Goal: Information Seeking & Learning: Learn about a topic

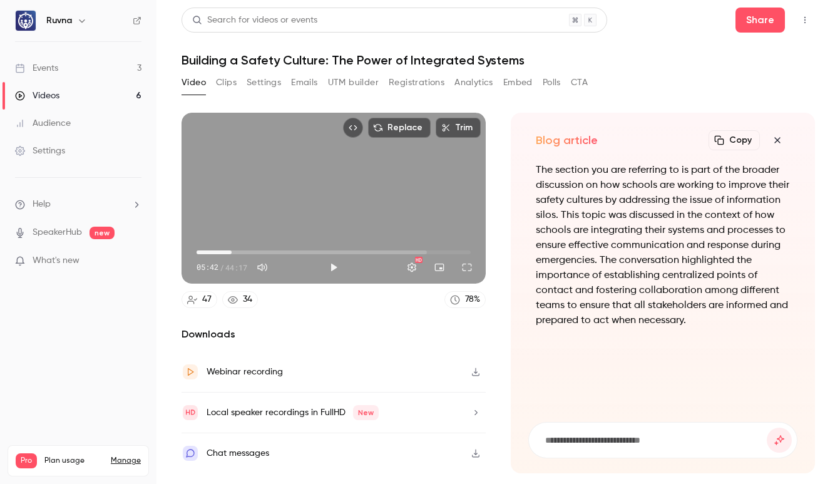
type input "*****"
click at [225, 85] on button "Clips" at bounding box center [226, 83] width 21 height 20
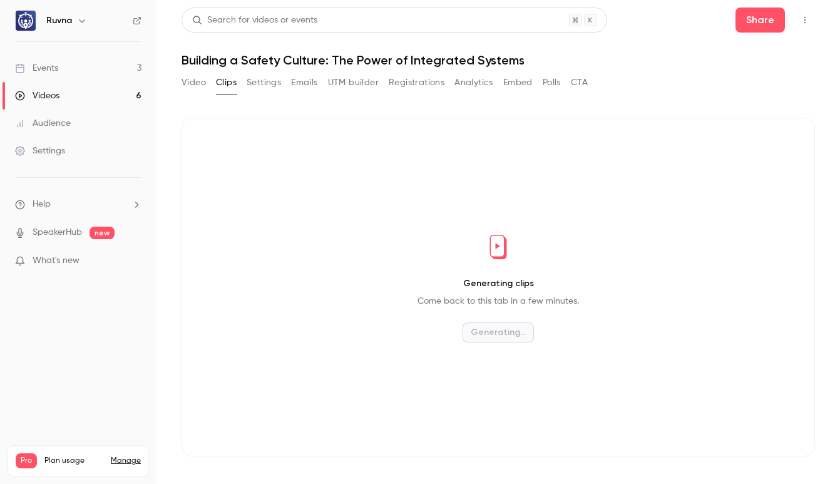
click at [261, 86] on button "Settings" at bounding box center [264, 83] width 34 height 20
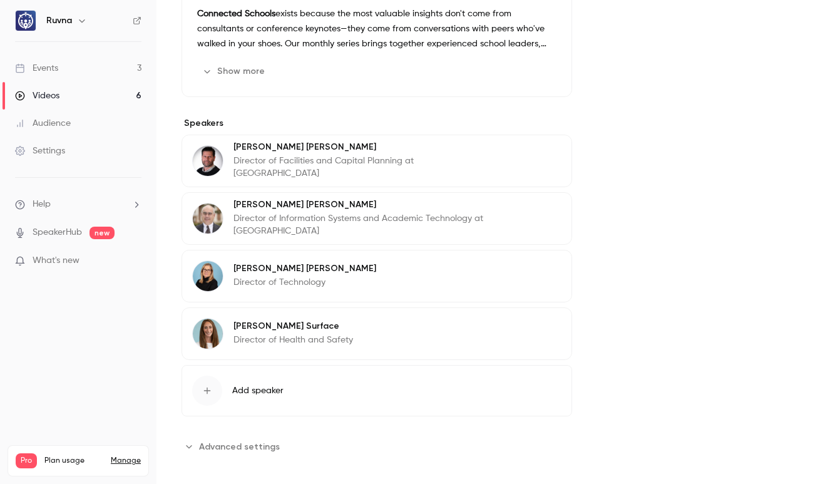
scroll to position [460, 0]
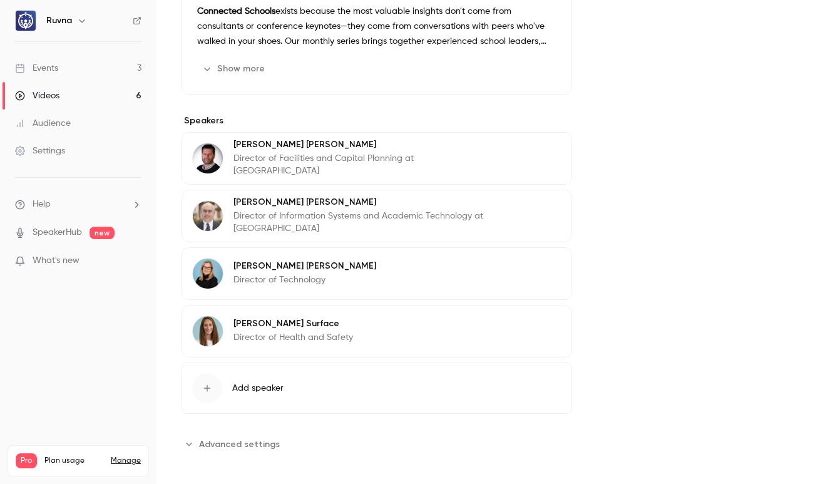
click at [79, 70] on link "Events 3" at bounding box center [78, 68] width 157 height 28
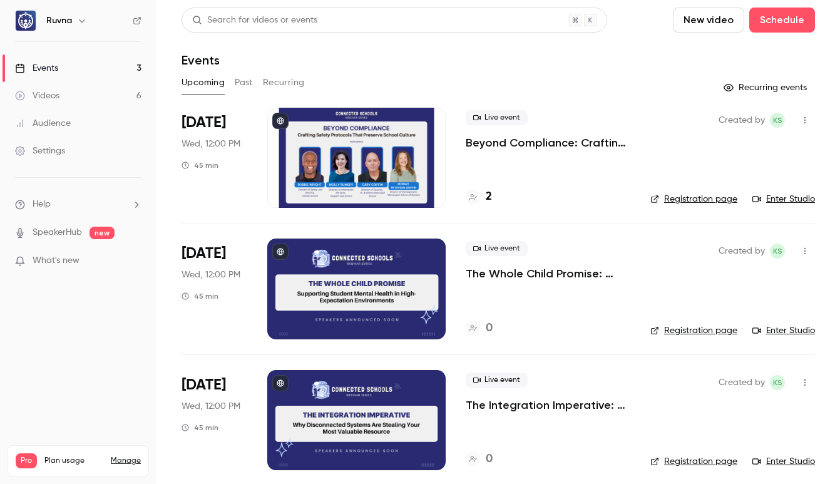
click at [248, 78] on button "Past" at bounding box center [244, 83] width 18 height 20
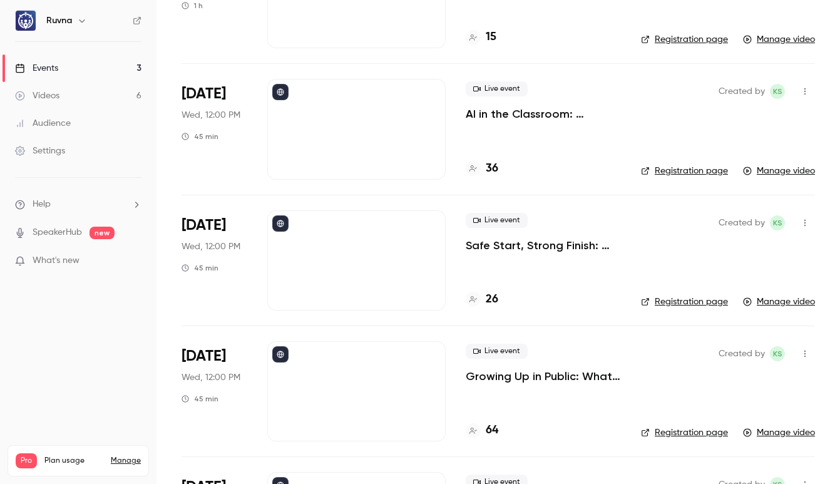
scroll to position [255, 0]
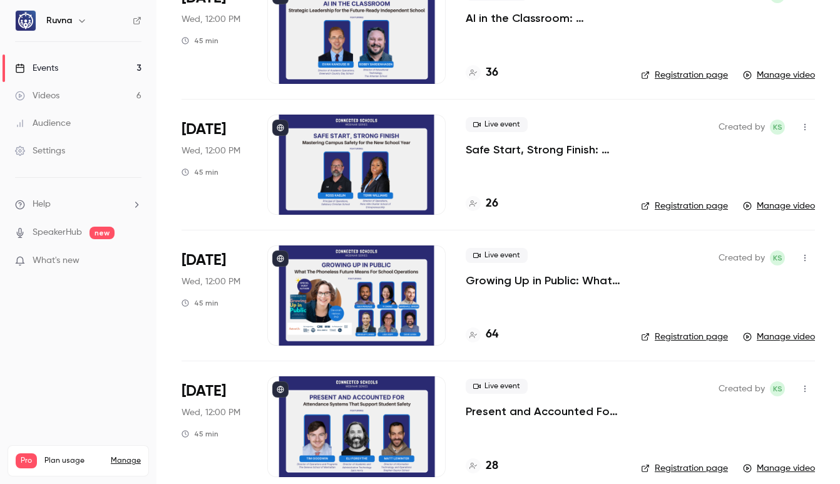
click at [351, 182] on div at bounding box center [356, 165] width 178 height 100
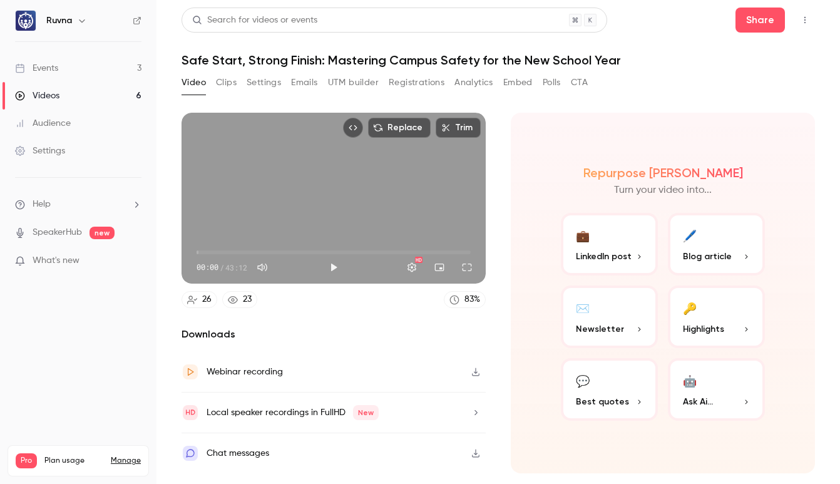
click at [227, 85] on button "Clips" at bounding box center [226, 83] width 21 height 20
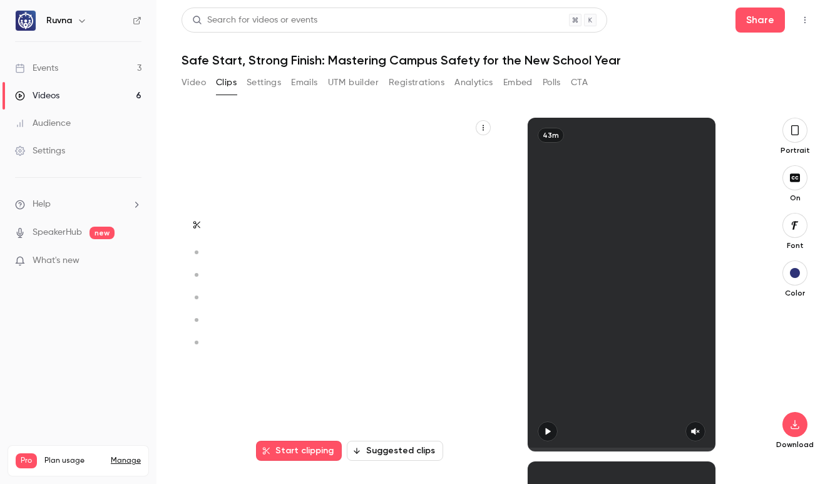
click at [257, 90] on button "Settings" at bounding box center [264, 83] width 34 height 20
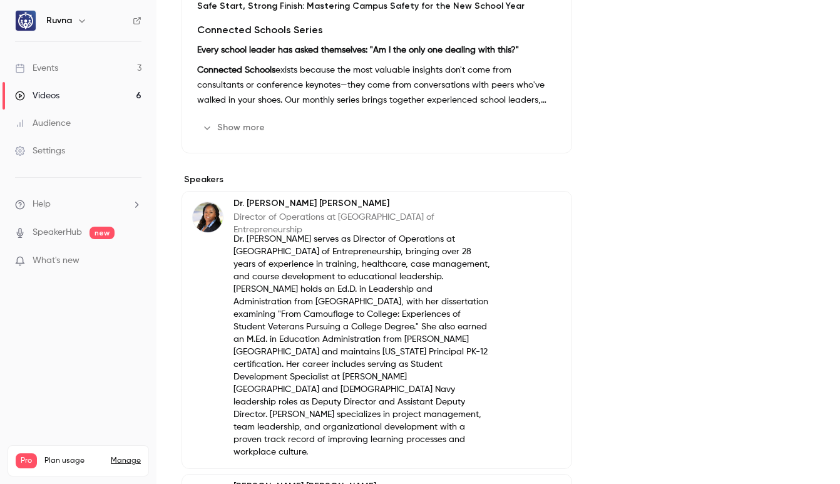
scroll to position [413, 0]
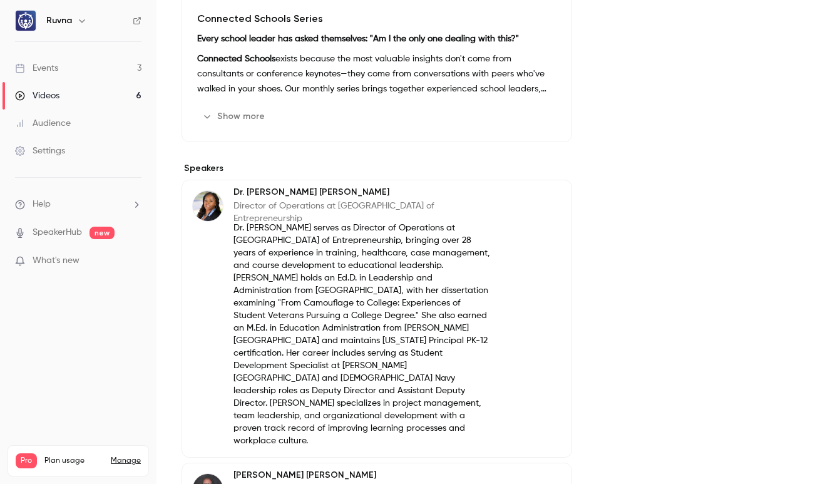
click at [244, 120] on button "Show more" at bounding box center [234, 116] width 75 height 20
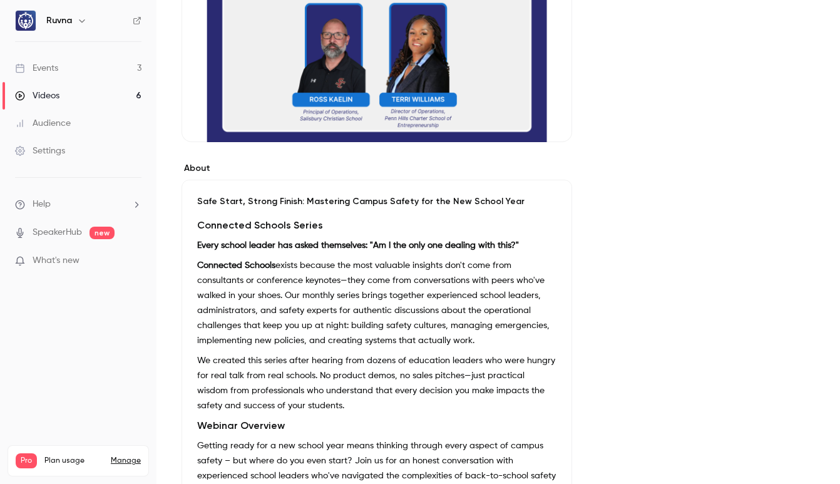
scroll to position [0, 0]
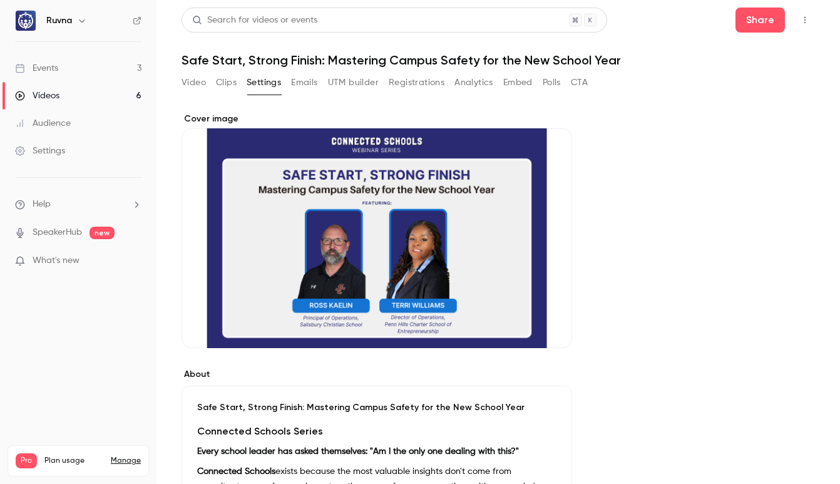
click at [201, 83] on button "Video" at bounding box center [194, 83] width 24 height 20
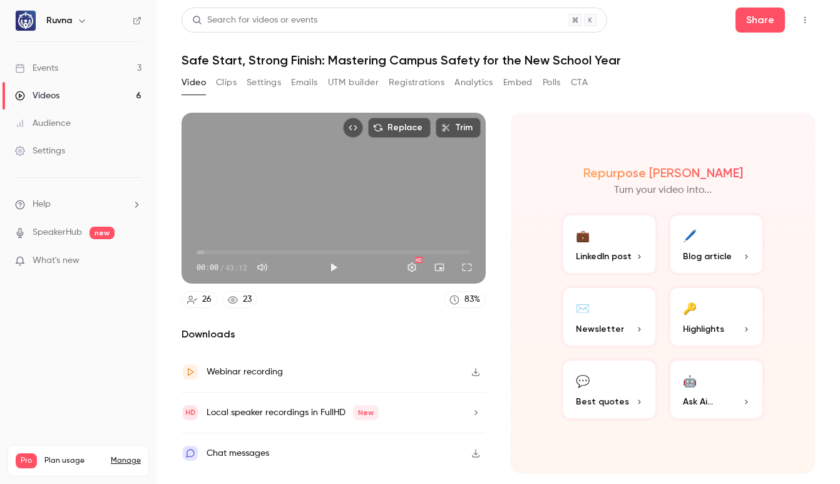
click at [232, 85] on button "Clips" at bounding box center [226, 83] width 21 height 20
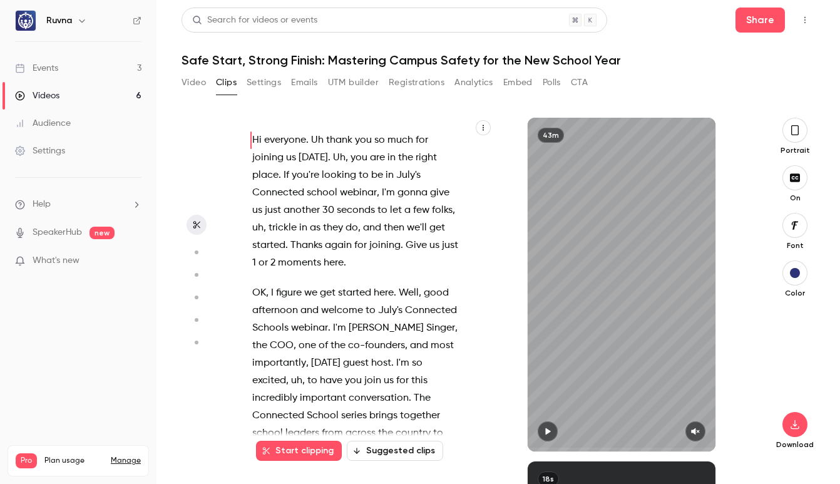
click at [271, 83] on button "Settings" at bounding box center [264, 83] width 34 height 20
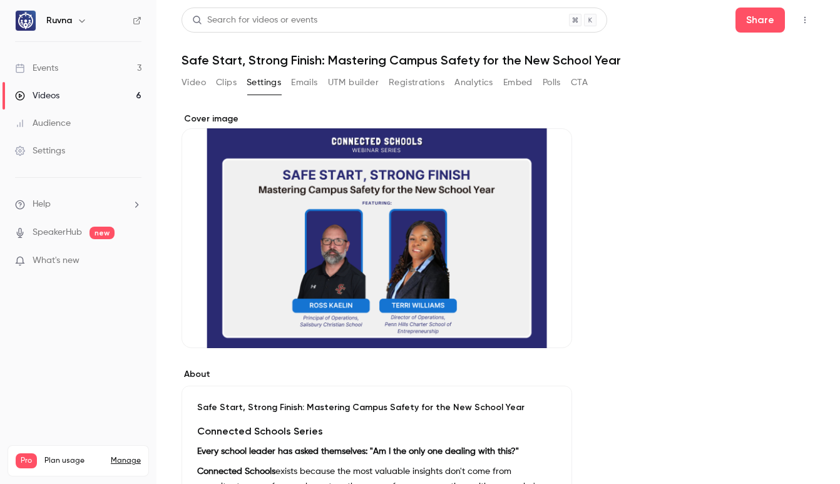
click at [301, 90] on button "Emails" at bounding box center [304, 83] width 26 height 20
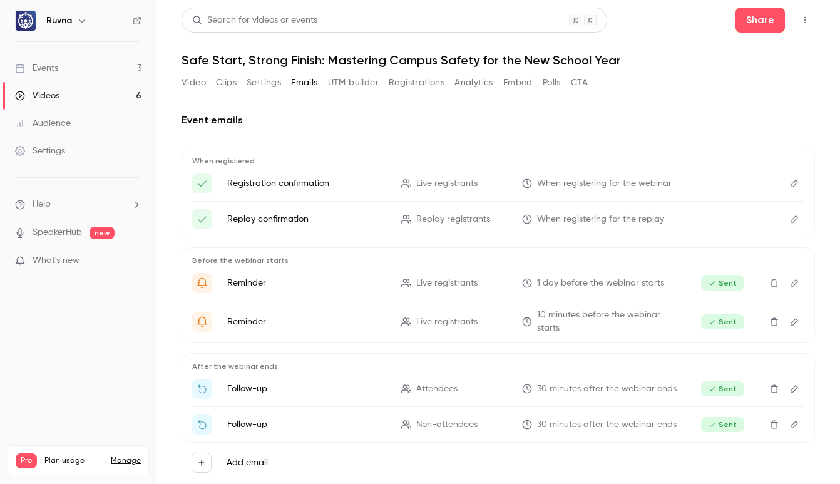
click at [334, 87] on button "UTM builder" at bounding box center [353, 83] width 51 height 20
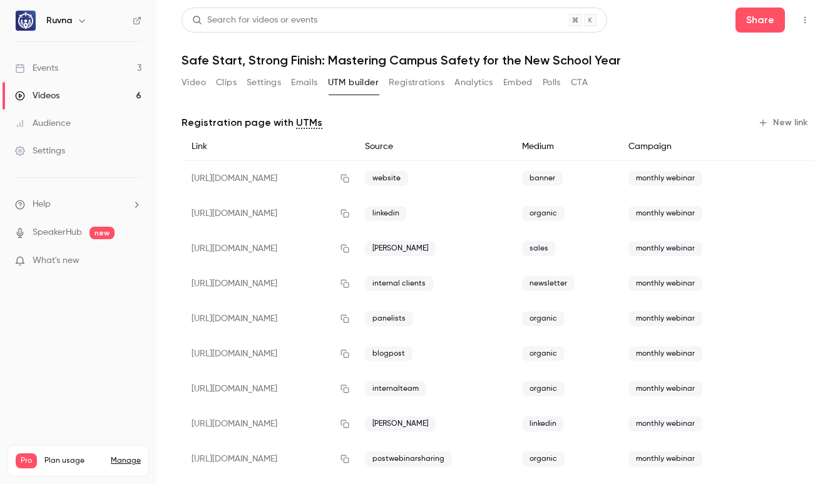
click at [415, 85] on button "Registrations" at bounding box center [417, 83] width 56 height 20
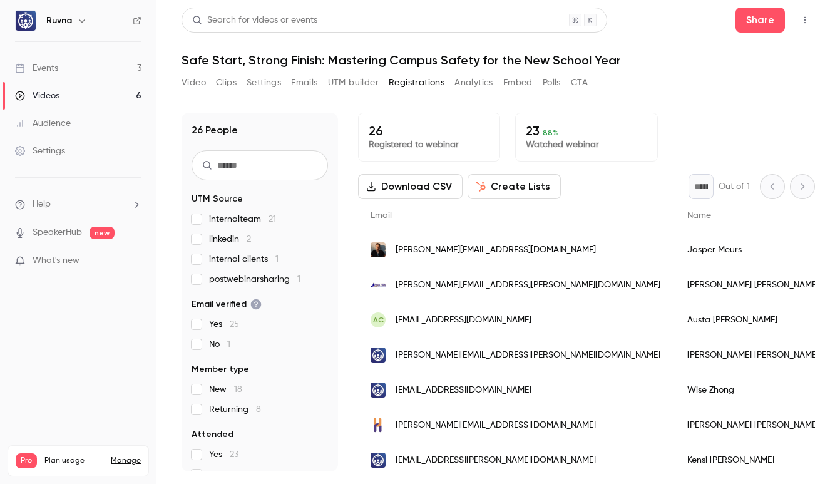
click at [478, 84] on button "Analytics" at bounding box center [474, 83] width 39 height 20
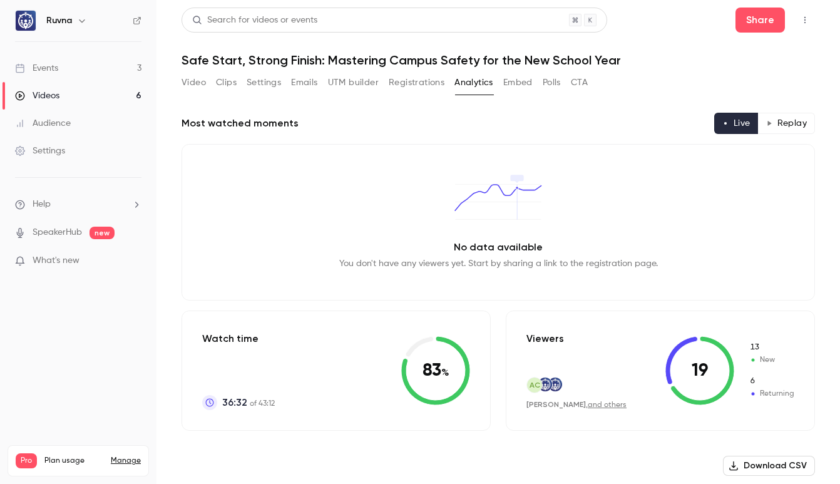
click at [509, 85] on button "Embed" at bounding box center [517, 83] width 29 height 20
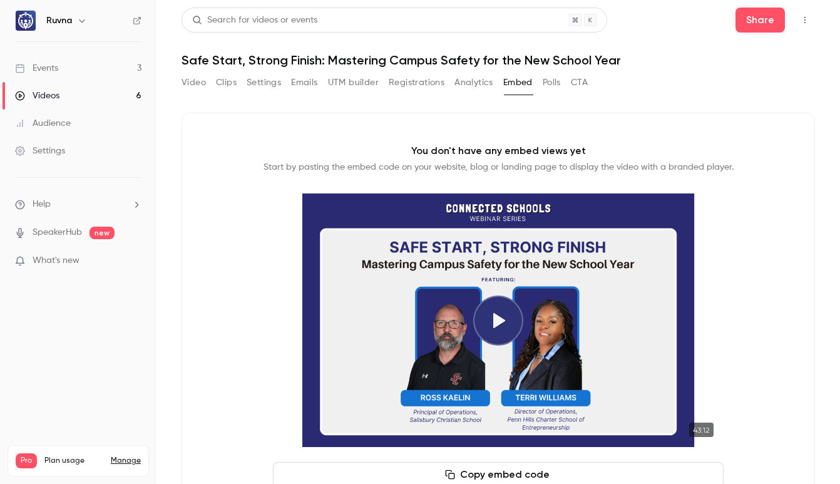
click at [461, 86] on button "Analytics" at bounding box center [474, 83] width 39 height 20
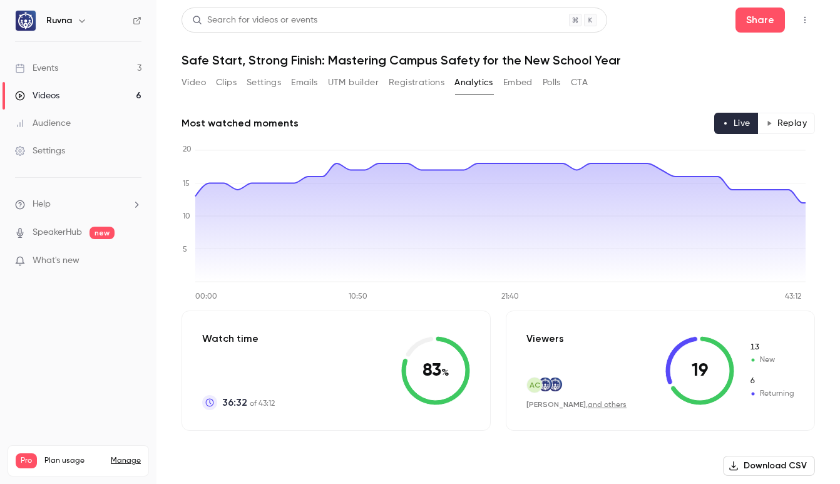
click at [306, 82] on button "Emails" at bounding box center [304, 83] width 26 height 20
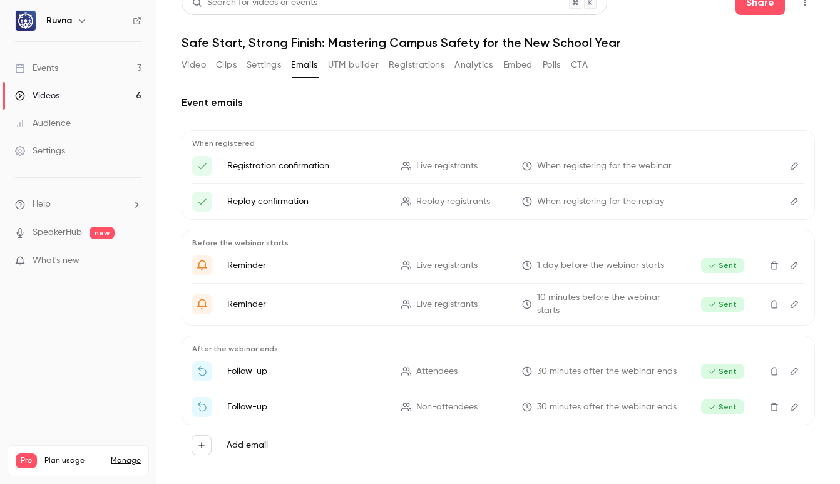
scroll to position [24, 0]
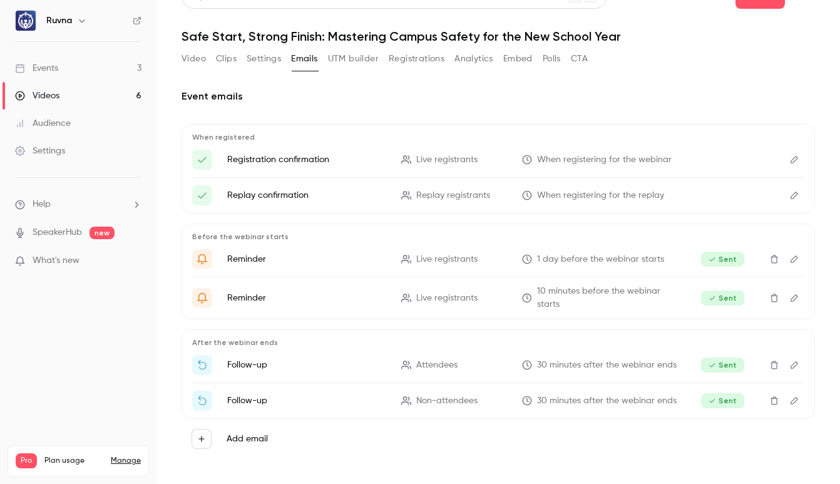
click at [254, 64] on button "Settings" at bounding box center [264, 59] width 34 height 20
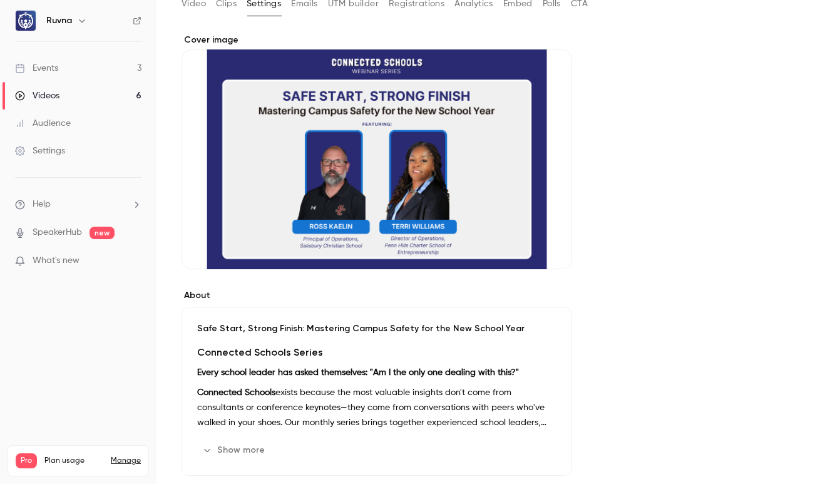
scroll to position [296, 0]
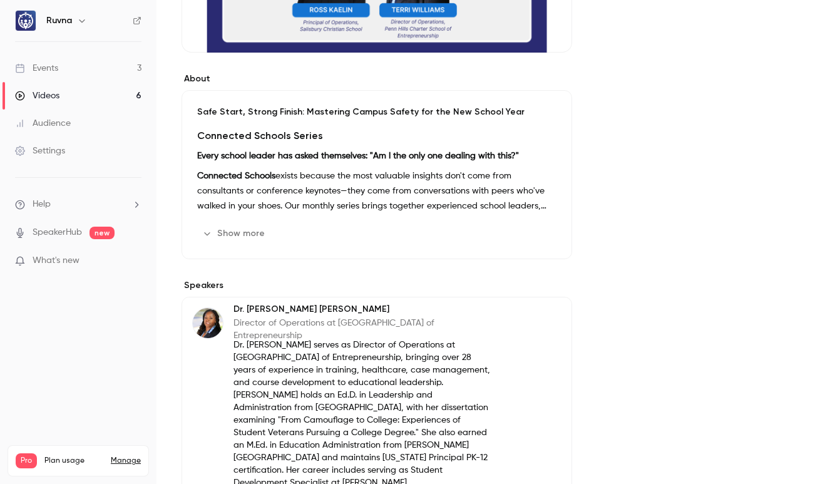
click at [237, 231] on button "Show more" at bounding box center [234, 234] width 75 height 20
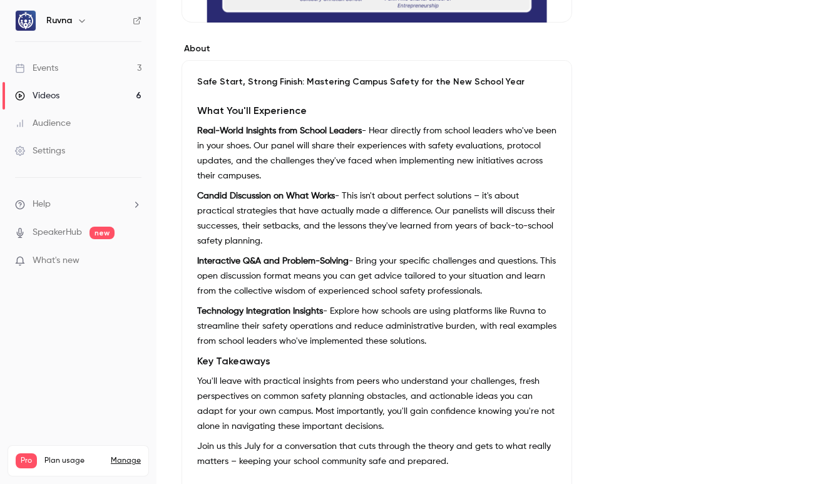
scroll to position [330, 0]
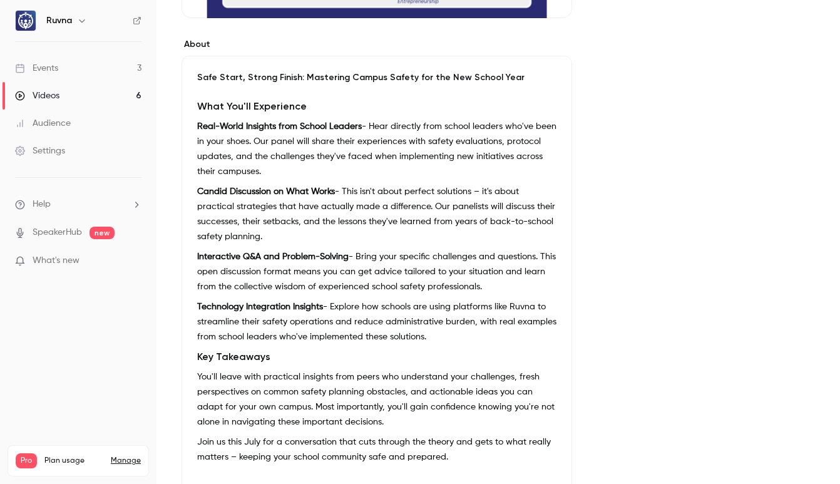
click at [276, 360] on h2 "Key Takeaways" at bounding box center [376, 356] width 359 height 15
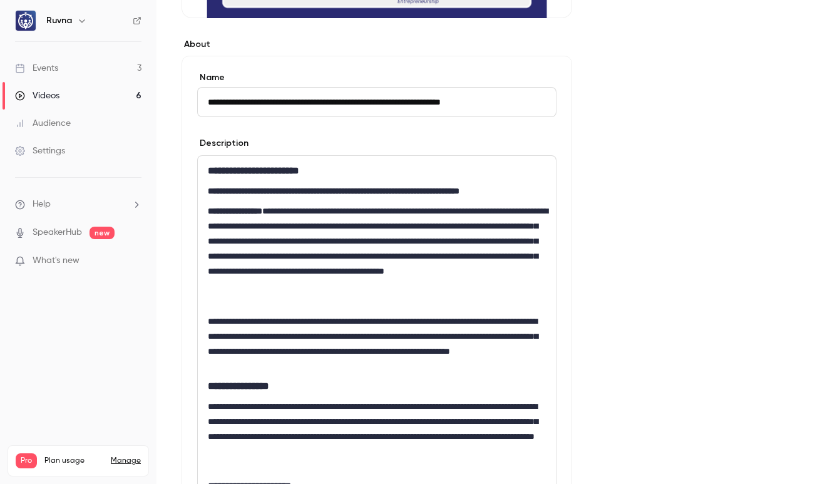
click at [309, 346] on p "**********" at bounding box center [377, 344] width 338 height 60
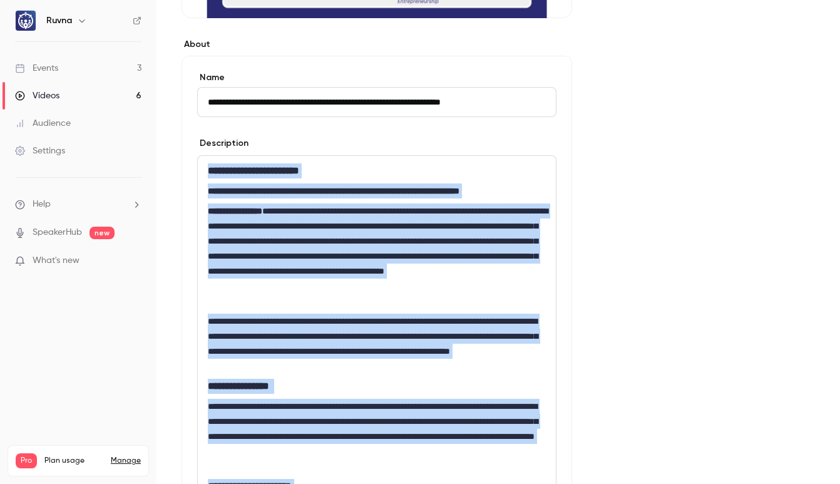
copy div "**********"
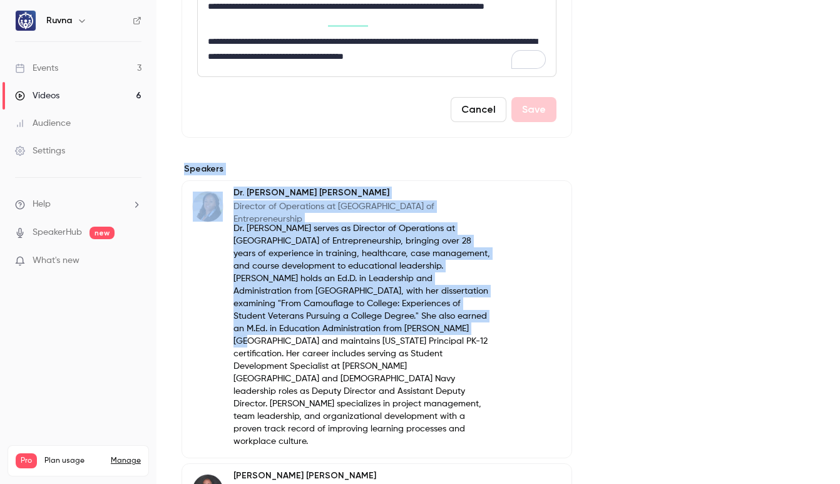
scroll to position [1353, 0]
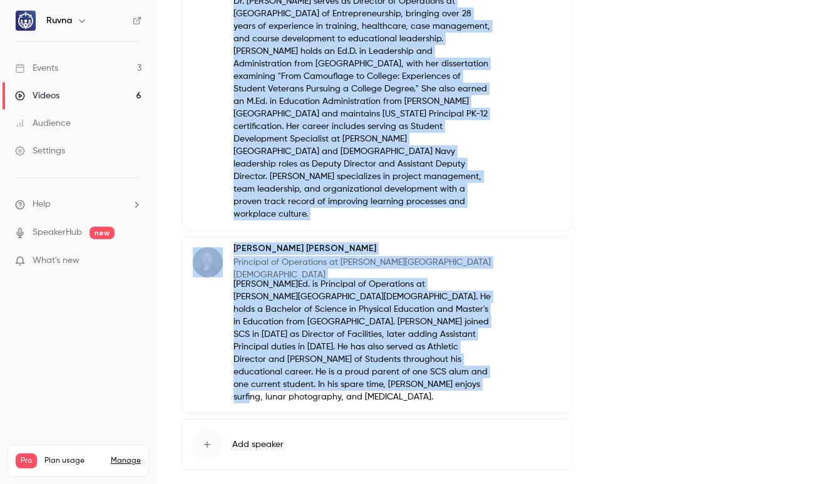
drag, startPoint x: 185, startPoint y: 165, endPoint x: 377, endPoint y: 348, distance: 264.9
click at [377, 348] on section "Speakers Dr. [PERSON_NAME] Director of Operations at [GEOGRAPHIC_DATA] of Entre…" at bounding box center [377, 202] width 391 height 535
copy section "Speakers Dr. [PERSON_NAME] Director of Operations at [GEOGRAPHIC_DATA] of Entre…"
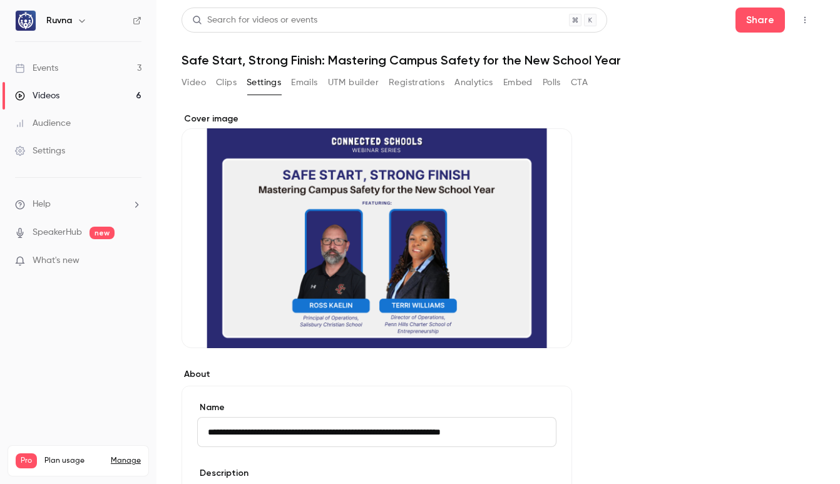
scroll to position [0, 0]
click at [195, 82] on button "Video" at bounding box center [194, 83] width 24 height 20
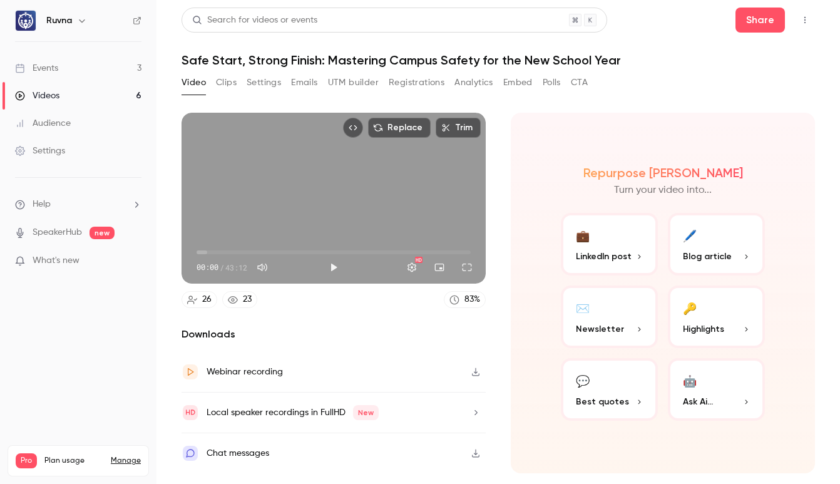
click at [807, 17] on icon "Top Bar Actions" at bounding box center [805, 20] width 10 height 9
click at [293, 376] on div at bounding box center [420, 242] width 840 height 484
click at [255, 418] on div "Local speaker recordings in FullHD New" at bounding box center [293, 412] width 172 height 15
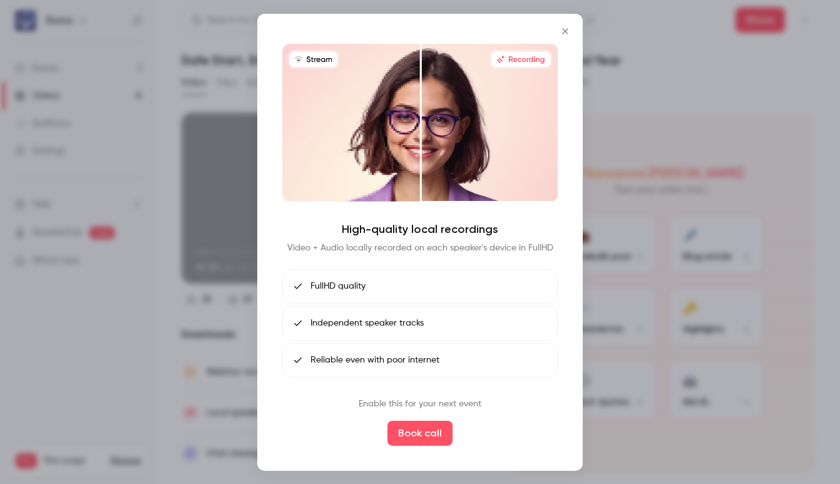
click at [570, 33] on icon "Close" at bounding box center [565, 31] width 15 height 10
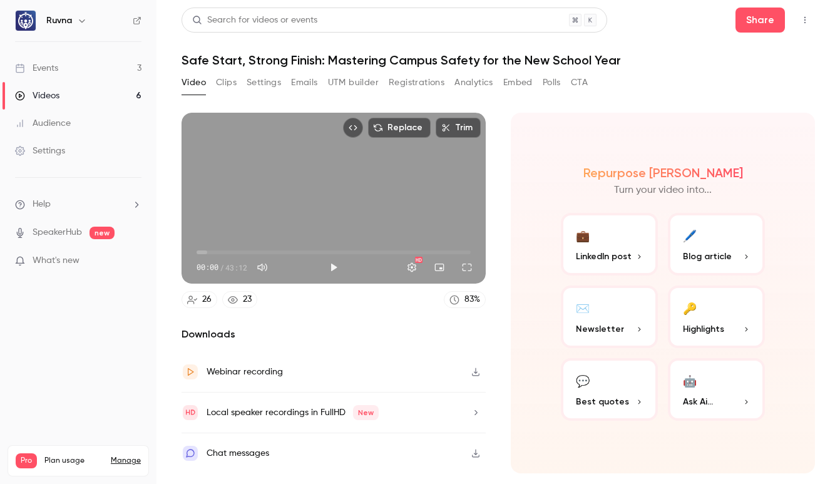
click at [217, 87] on button "Clips" at bounding box center [226, 83] width 21 height 20
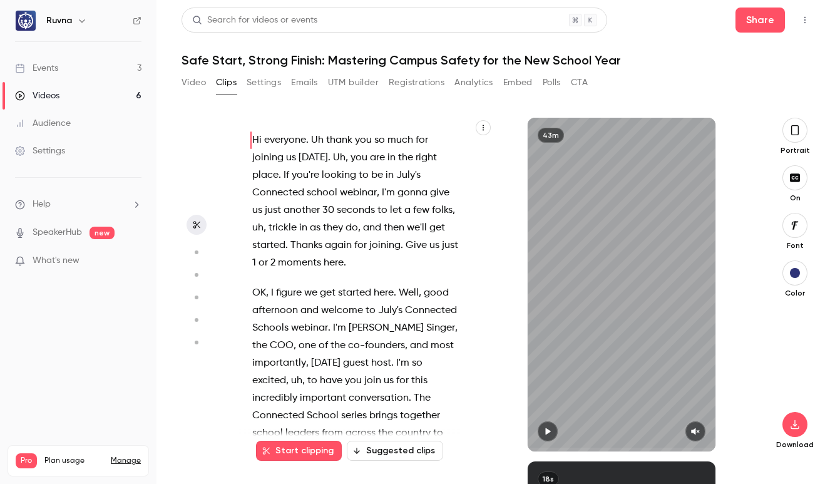
click at [197, 228] on icon "button" at bounding box center [197, 224] width 10 height 9
click at [275, 81] on button "Settings" at bounding box center [264, 83] width 34 height 20
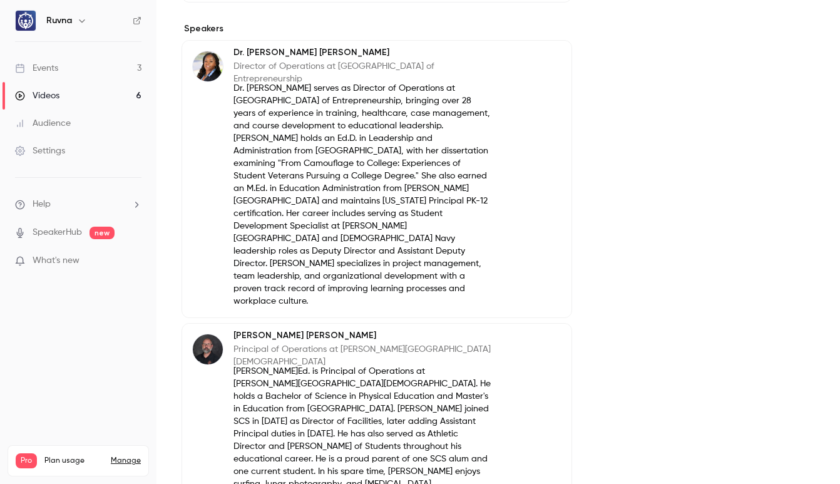
scroll to position [646, 0]
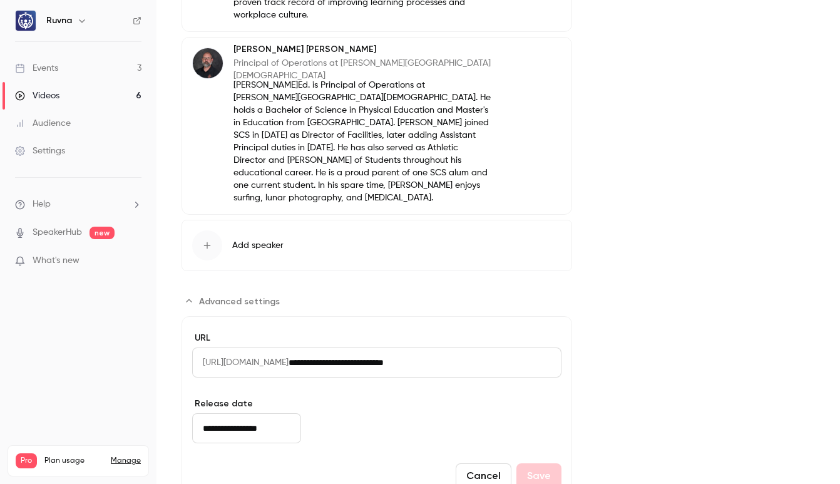
scroll to position [0, 0]
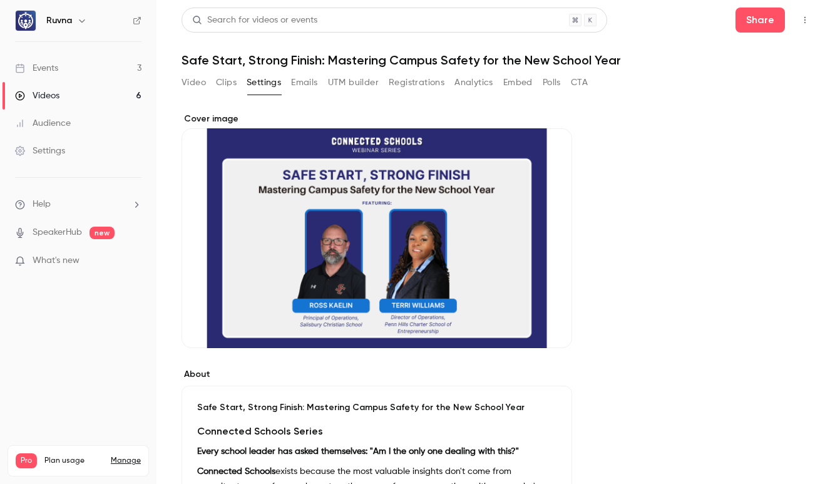
click at [314, 78] on button "Emails" at bounding box center [304, 83] width 26 height 20
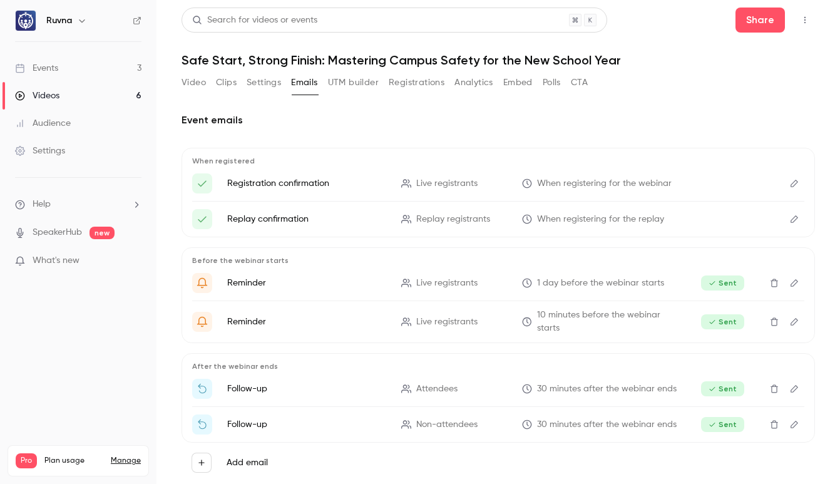
click at [334, 82] on button "UTM builder" at bounding box center [353, 83] width 51 height 20
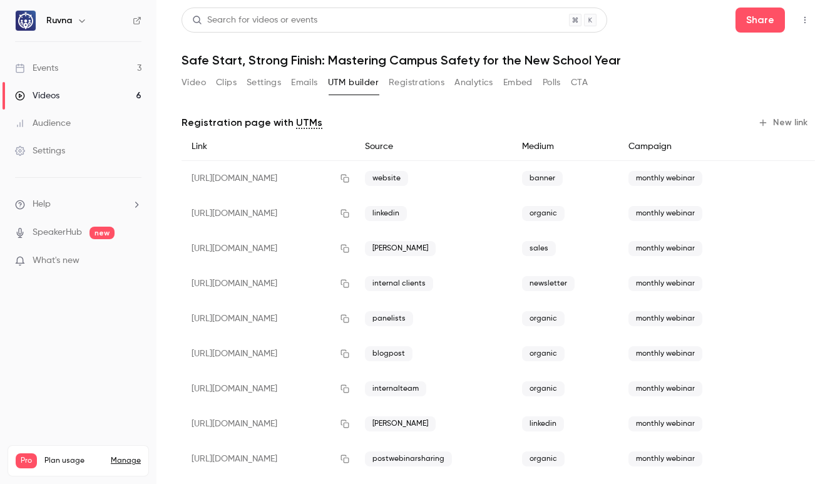
click at [413, 83] on button "Registrations" at bounding box center [417, 83] width 56 height 20
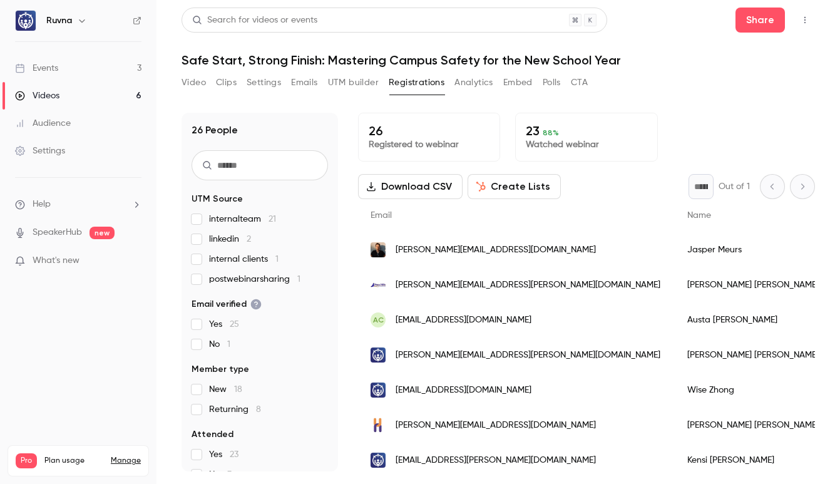
click at [473, 87] on button "Analytics" at bounding box center [474, 83] width 39 height 20
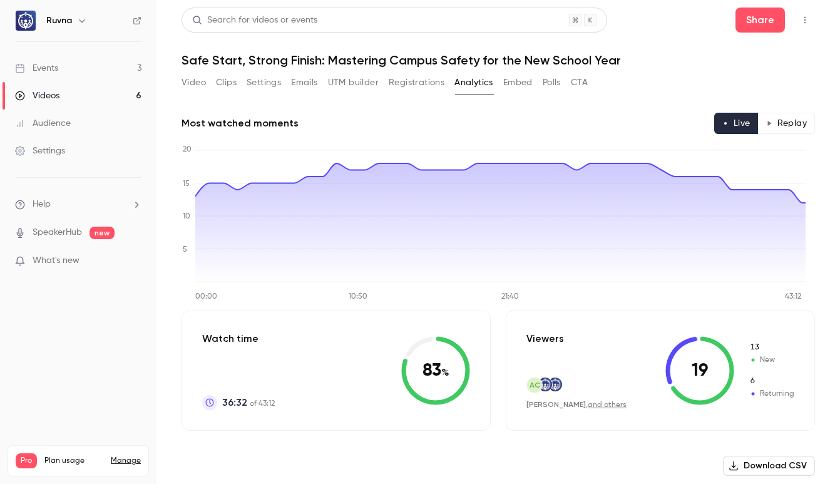
click at [524, 86] on button "Embed" at bounding box center [517, 83] width 29 height 20
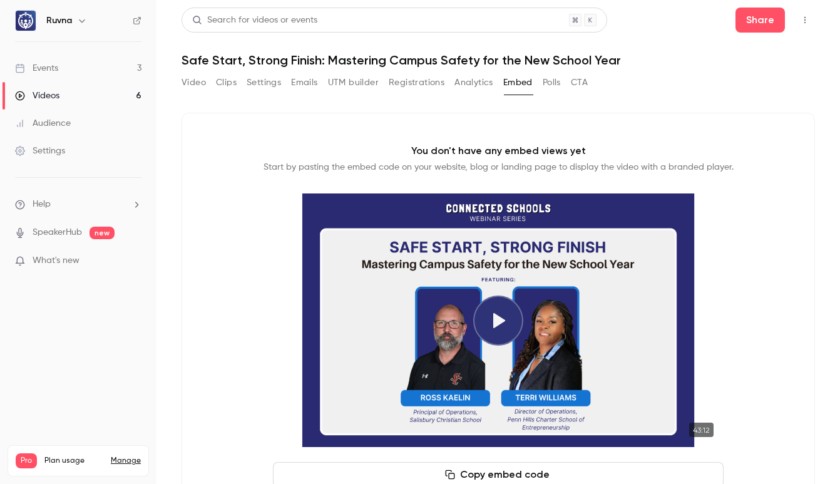
click at [543, 86] on button "Polls" at bounding box center [552, 83] width 18 height 20
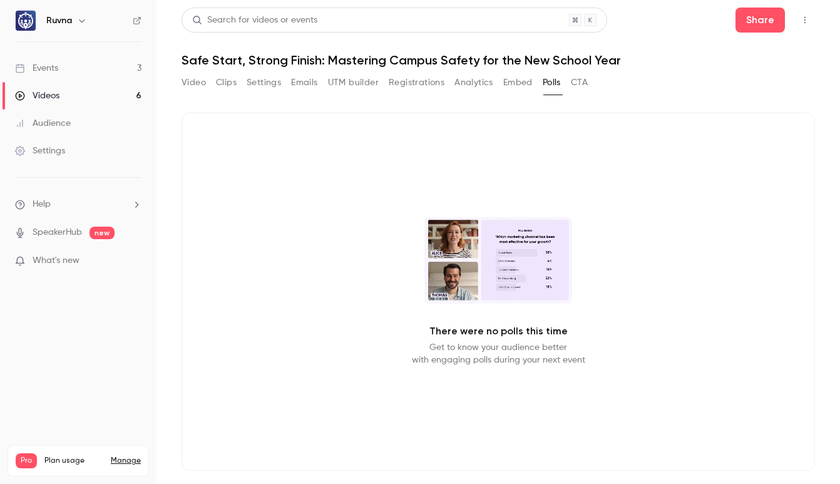
click at [576, 83] on button "CTA" at bounding box center [579, 83] width 17 height 20
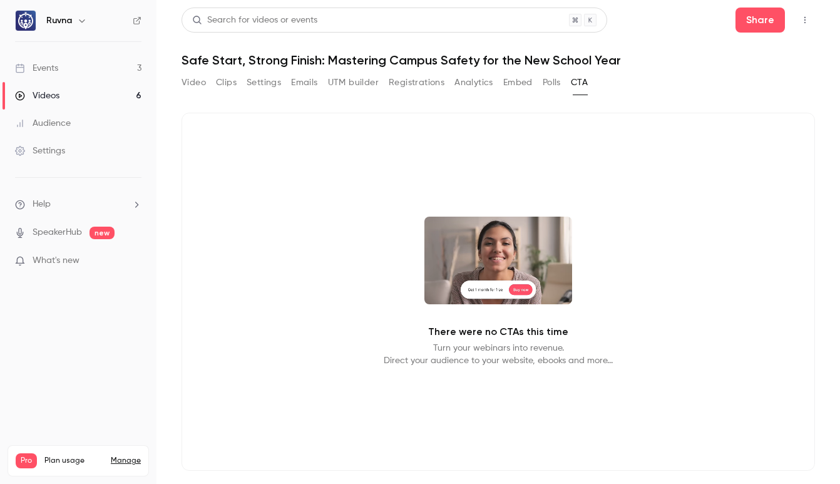
click at [555, 85] on button "Polls" at bounding box center [552, 83] width 18 height 20
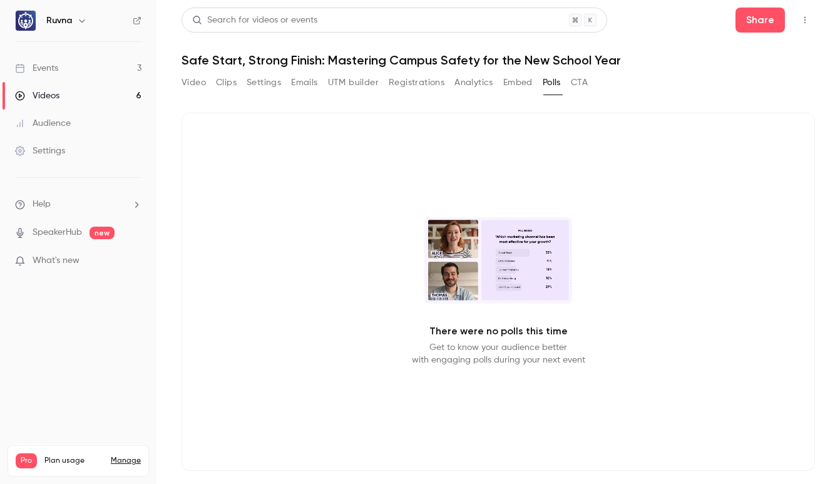
click at [584, 83] on button "CTA" at bounding box center [579, 83] width 17 height 20
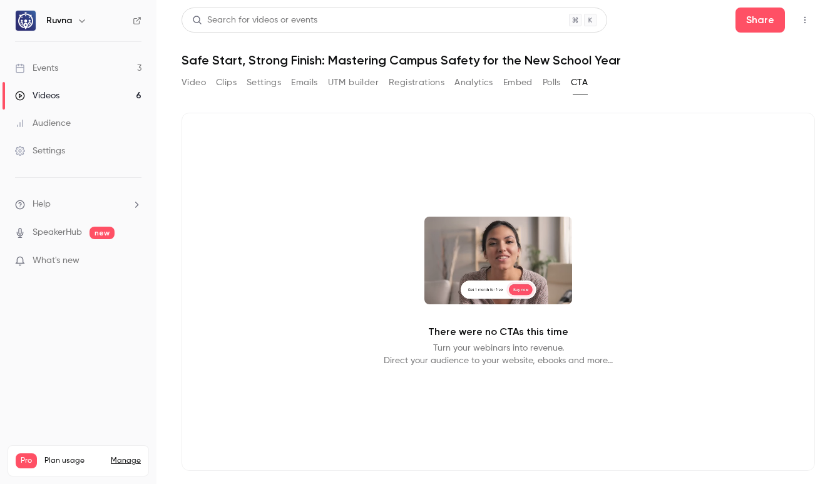
click at [196, 86] on button "Video" at bounding box center [194, 83] width 24 height 20
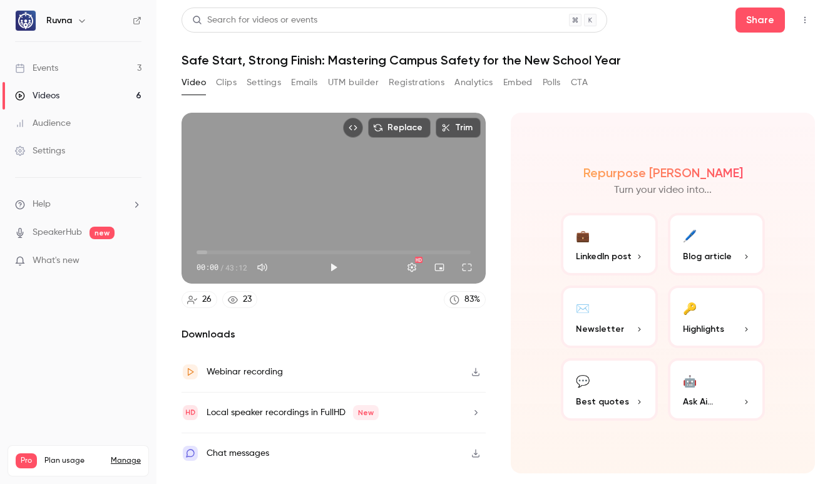
click at [634, 232] on button "💼 LinkedIn post" at bounding box center [609, 244] width 97 height 63
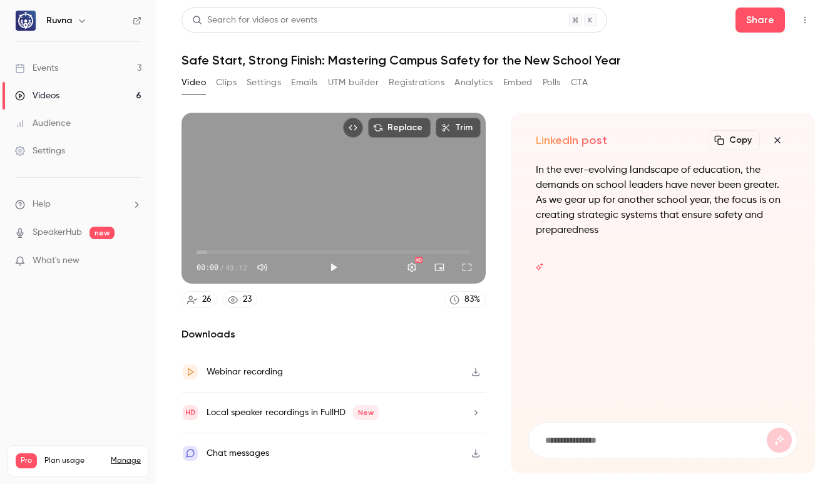
click at [225, 84] on button "Clips" at bounding box center [226, 83] width 21 height 20
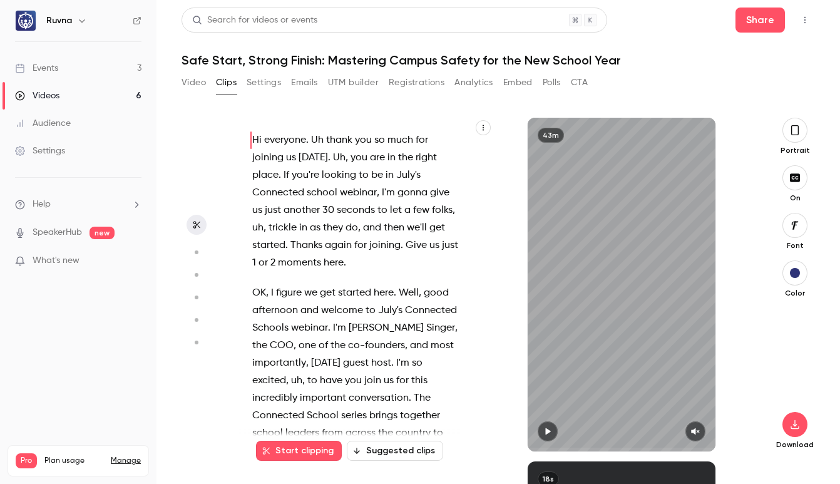
click at [339, 161] on span "Uh" at bounding box center [339, 158] width 13 height 18
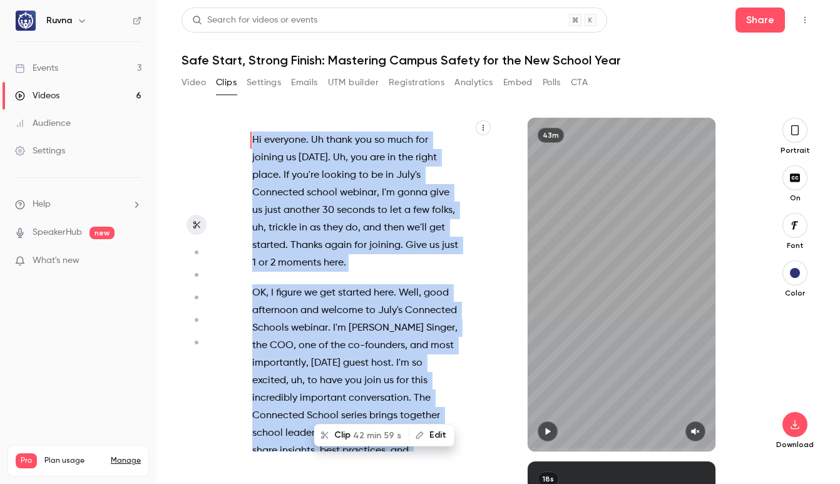
click at [249, 143] on div "Hi everyone . Uh thank you so much for joining us [DATE] . Uh , you are in the …" at bounding box center [362, 290] width 250 height 321
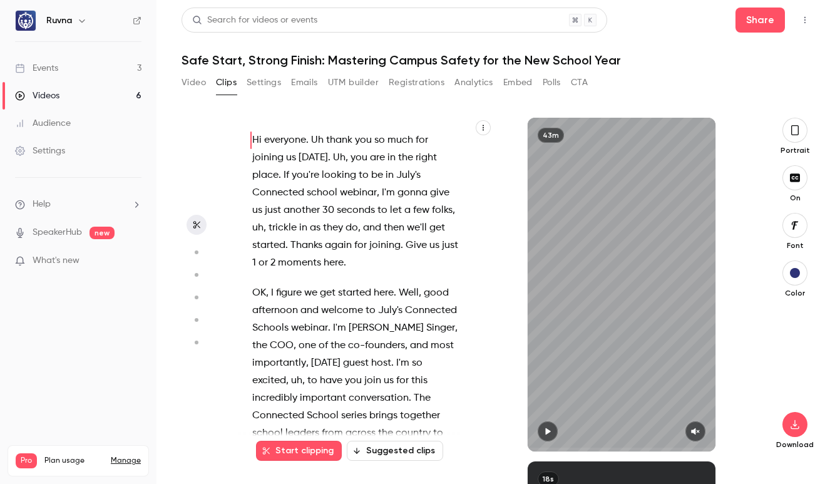
click at [254, 139] on span "Hi" at bounding box center [256, 141] width 9 height 18
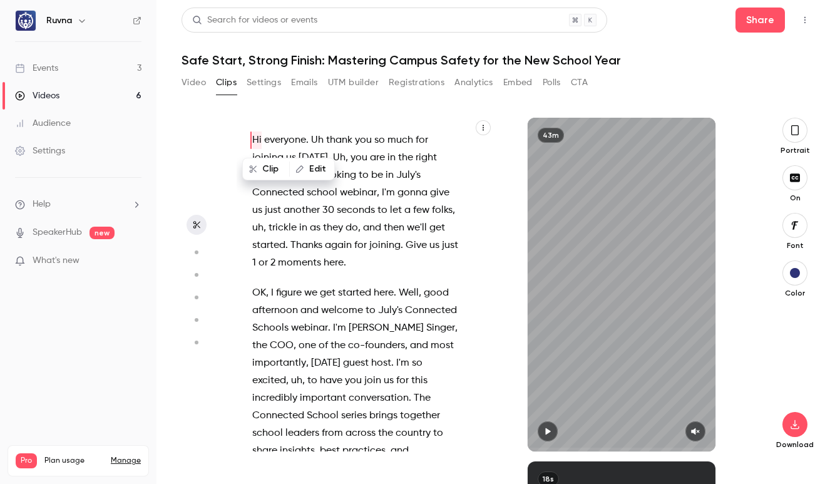
click at [332, 133] on span "thank" at bounding box center [339, 141] width 26 height 18
click at [251, 135] on div "Hi everyone . Uh thank you so much for joining us [DATE] . Uh , you are in the …" at bounding box center [362, 290] width 250 height 321
type input "*"
click at [254, 141] on span "Hi" at bounding box center [256, 141] width 9 height 18
